Goal: Task Accomplishment & Management: Use online tool/utility

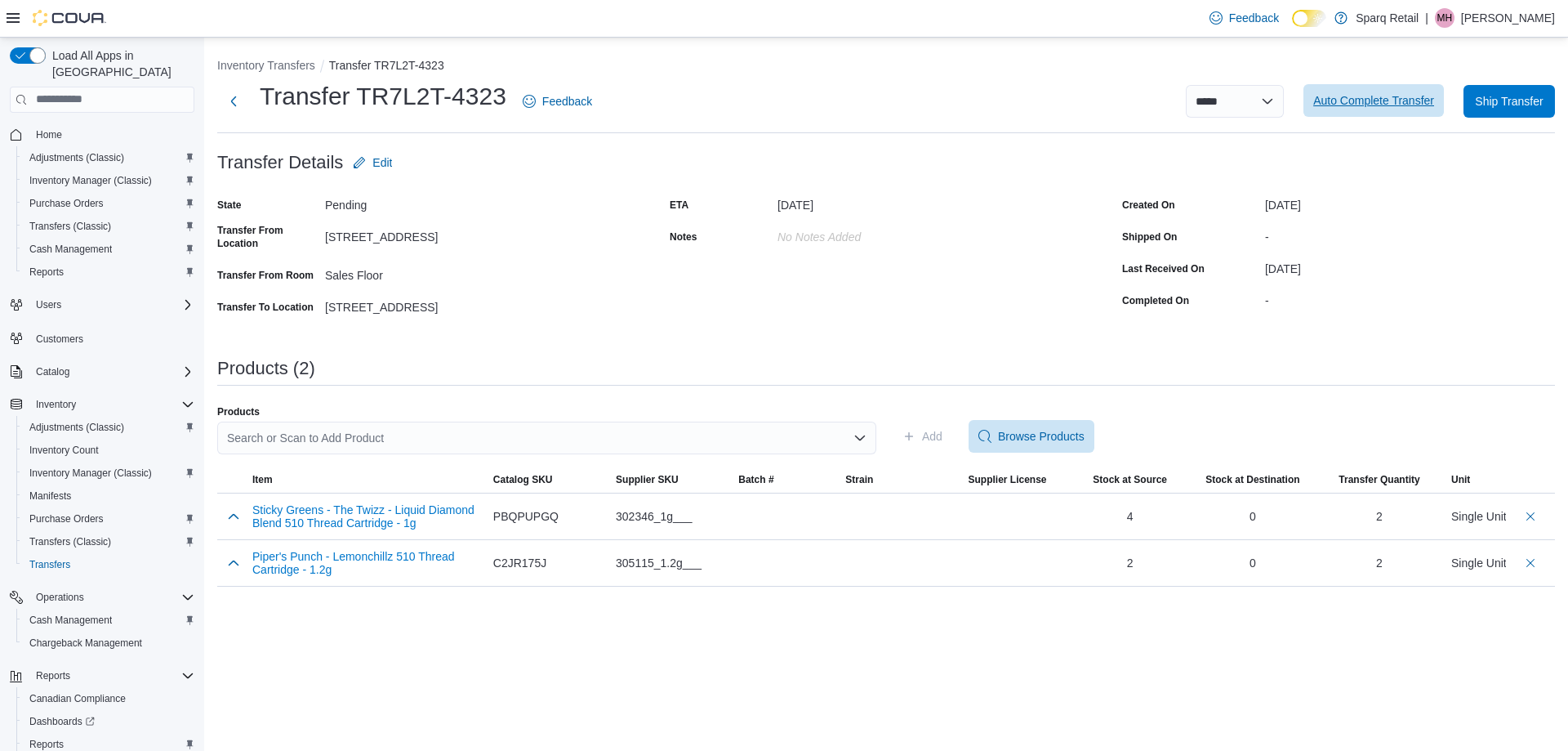
click at [1340, 102] on span "Auto Complete Transfer" at bounding box center [1373, 100] width 121 height 16
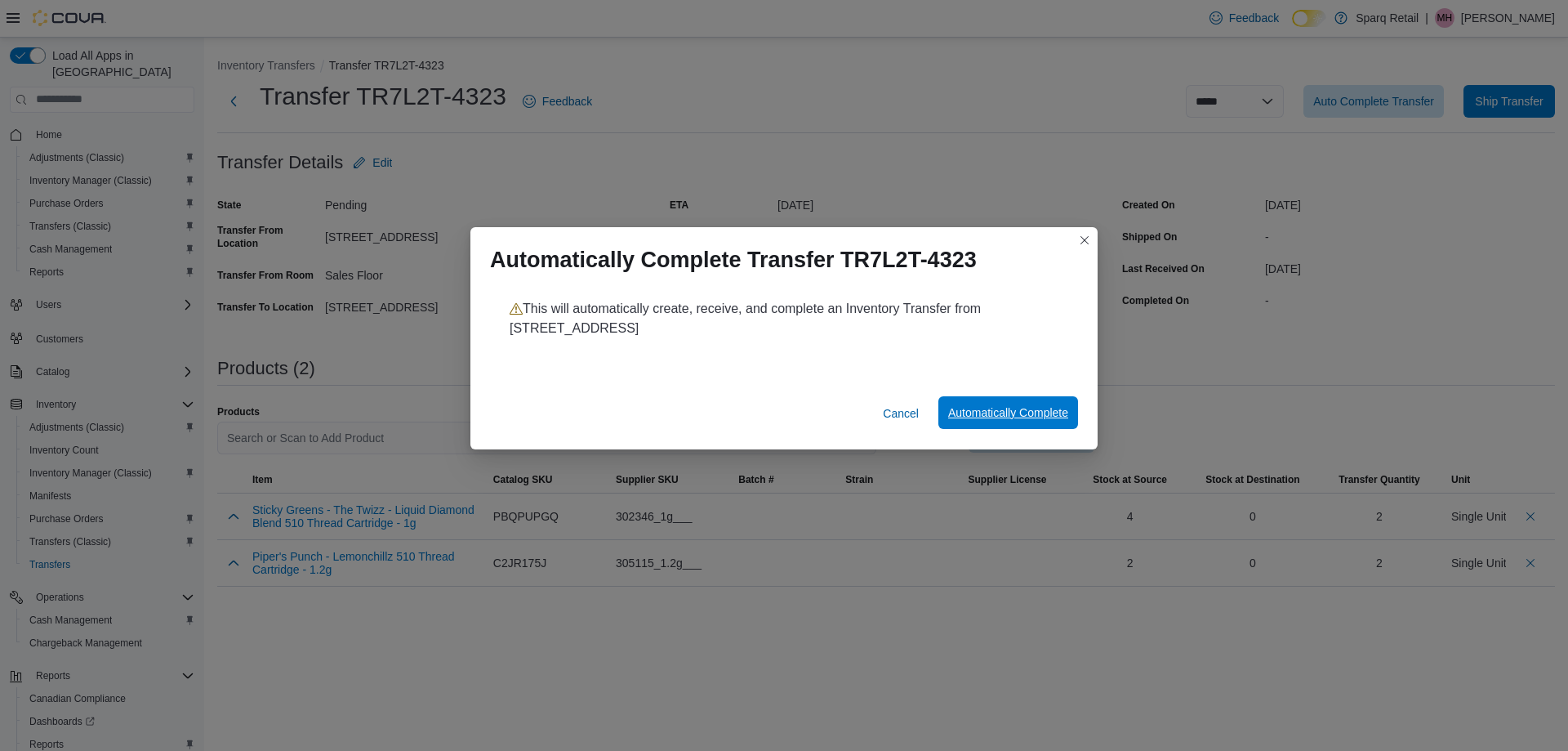
click at [1045, 408] on span "Automatically Complete" at bounding box center [1008, 412] width 120 height 16
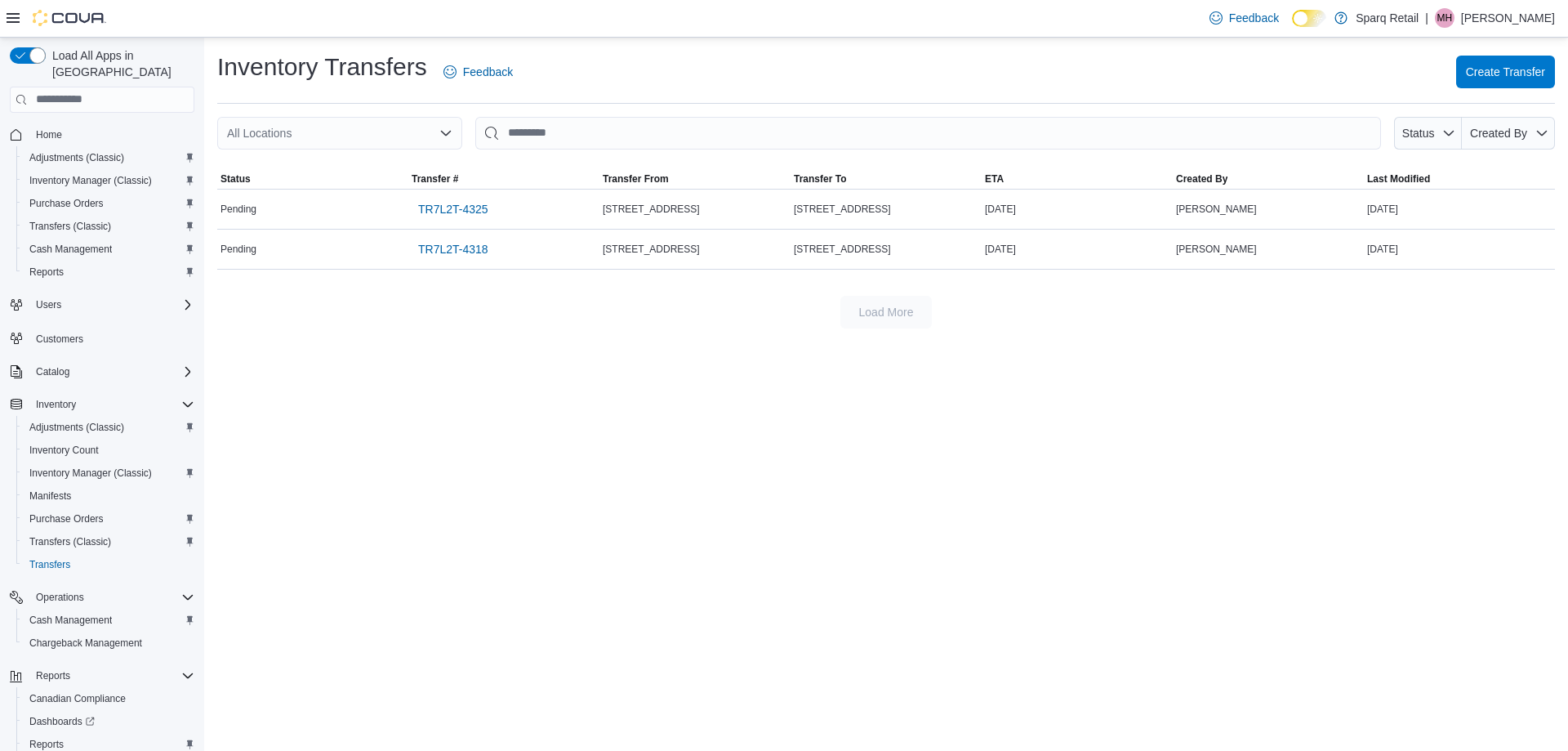
click at [346, 431] on div "Inventory Transfers Feedback Create Transfer All Locations Status Created By So…" at bounding box center [886, 394] width 1363 height 713
click at [455, 207] on span "TR7L2T-4325" at bounding box center [452, 208] width 70 height 16
